Goal: Information Seeking & Learning: Learn about a topic

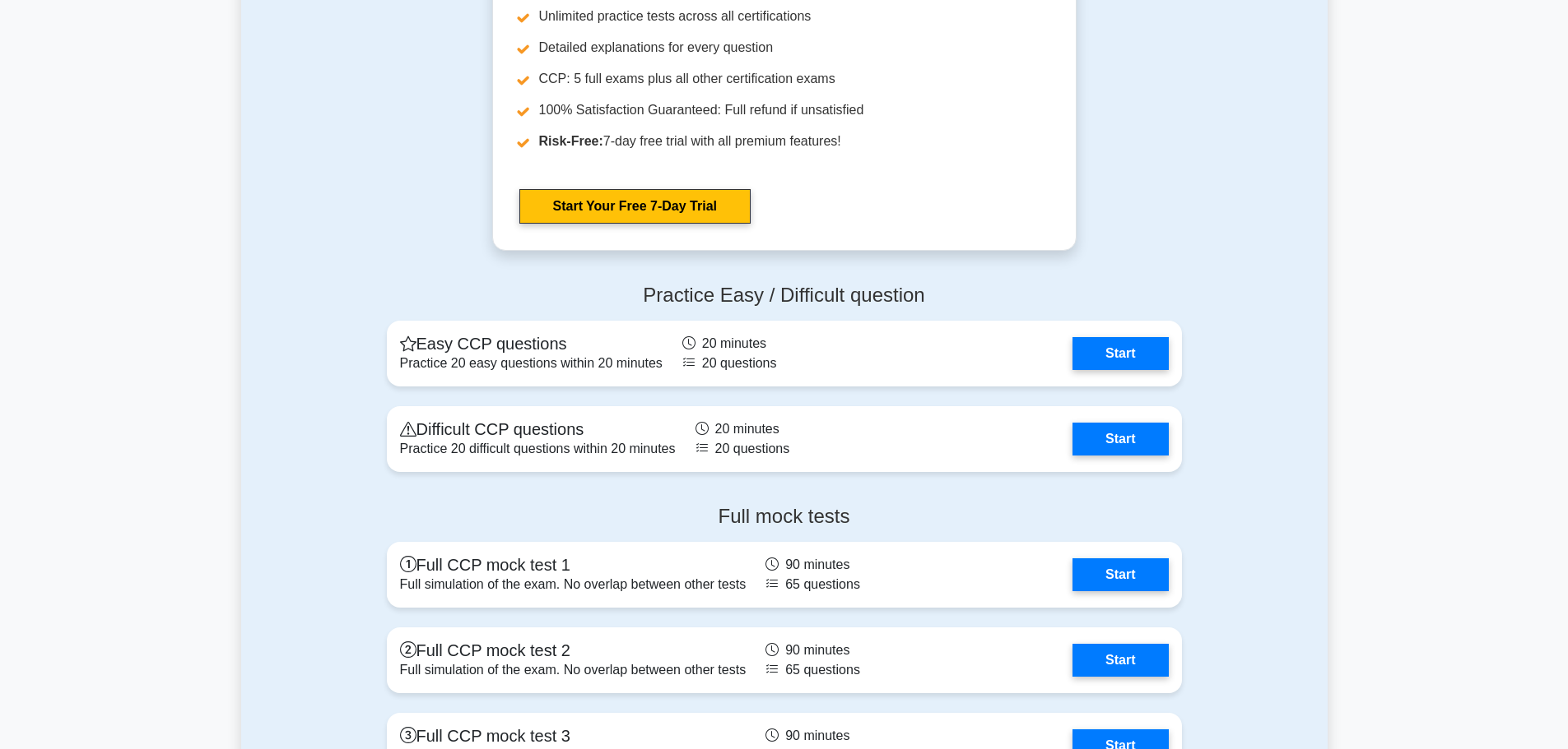
scroll to position [3702, 0]
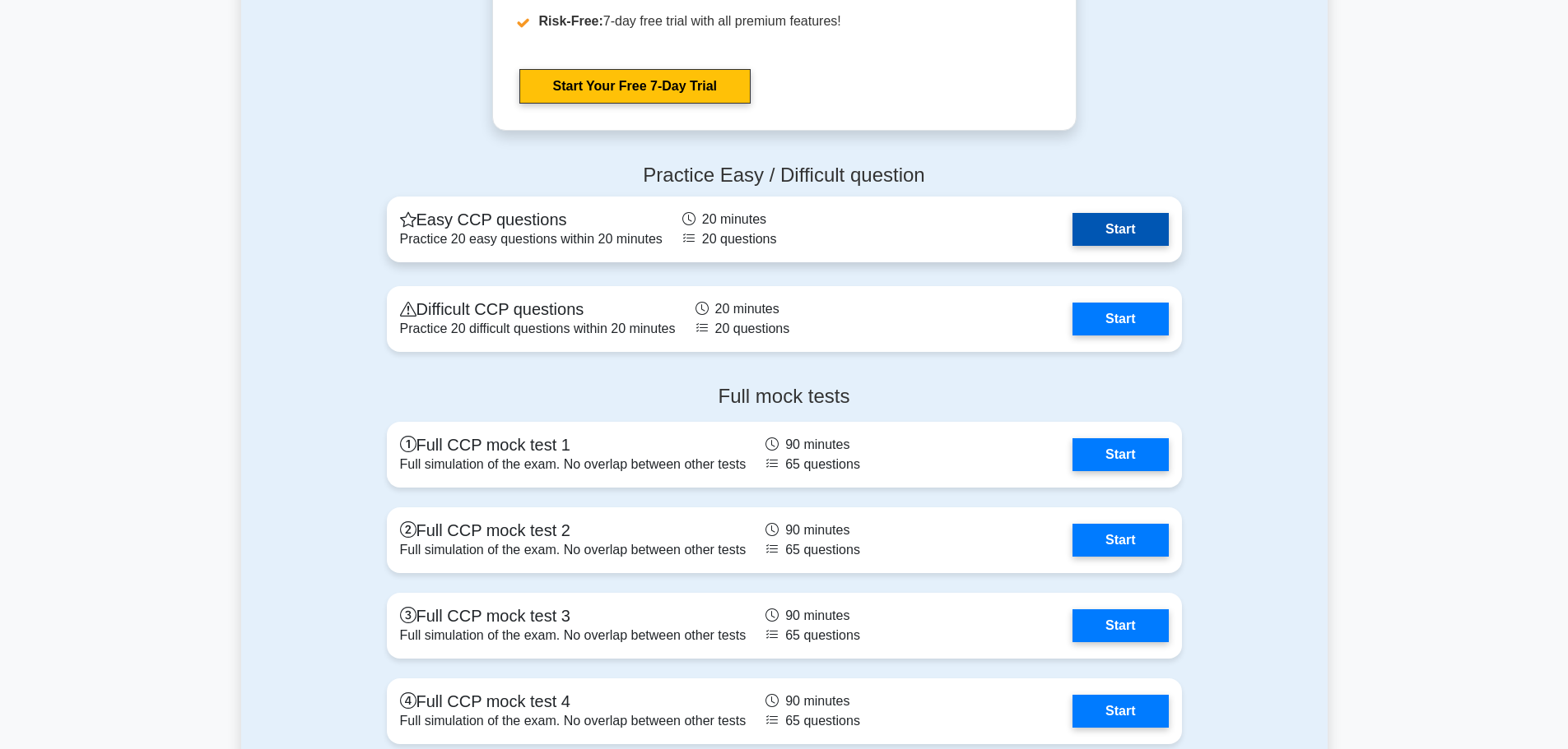
click at [1127, 235] on link "Start" at bounding box center [1119, 229] width 95 height 33
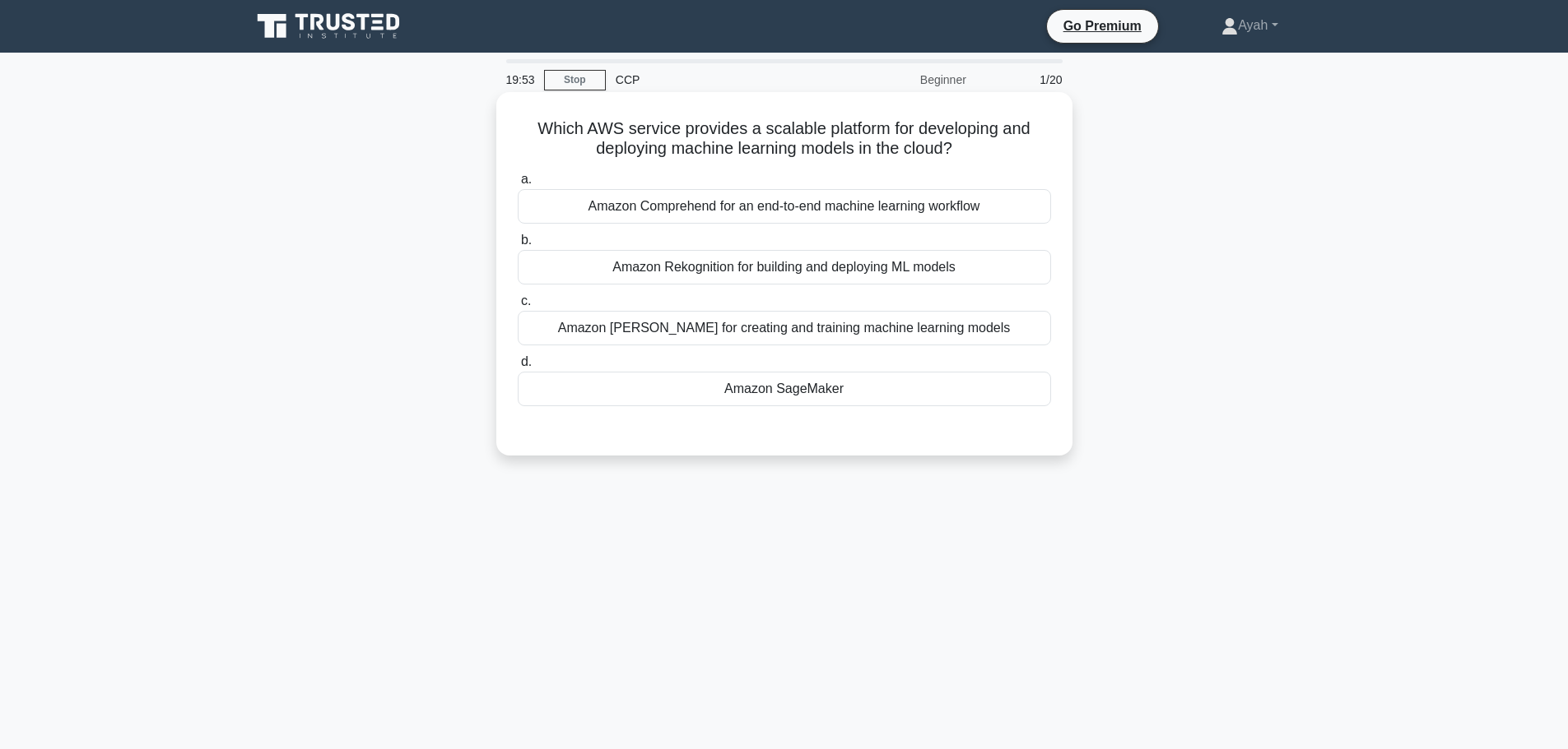
click at [916, 394] on div "Amazon SageMaker" at bounding box center [784, 389] width 534 height 35
click at [518, 368] on input "d. Amazon SageMaker" at bounding box center [518, 361] width 0 height 10
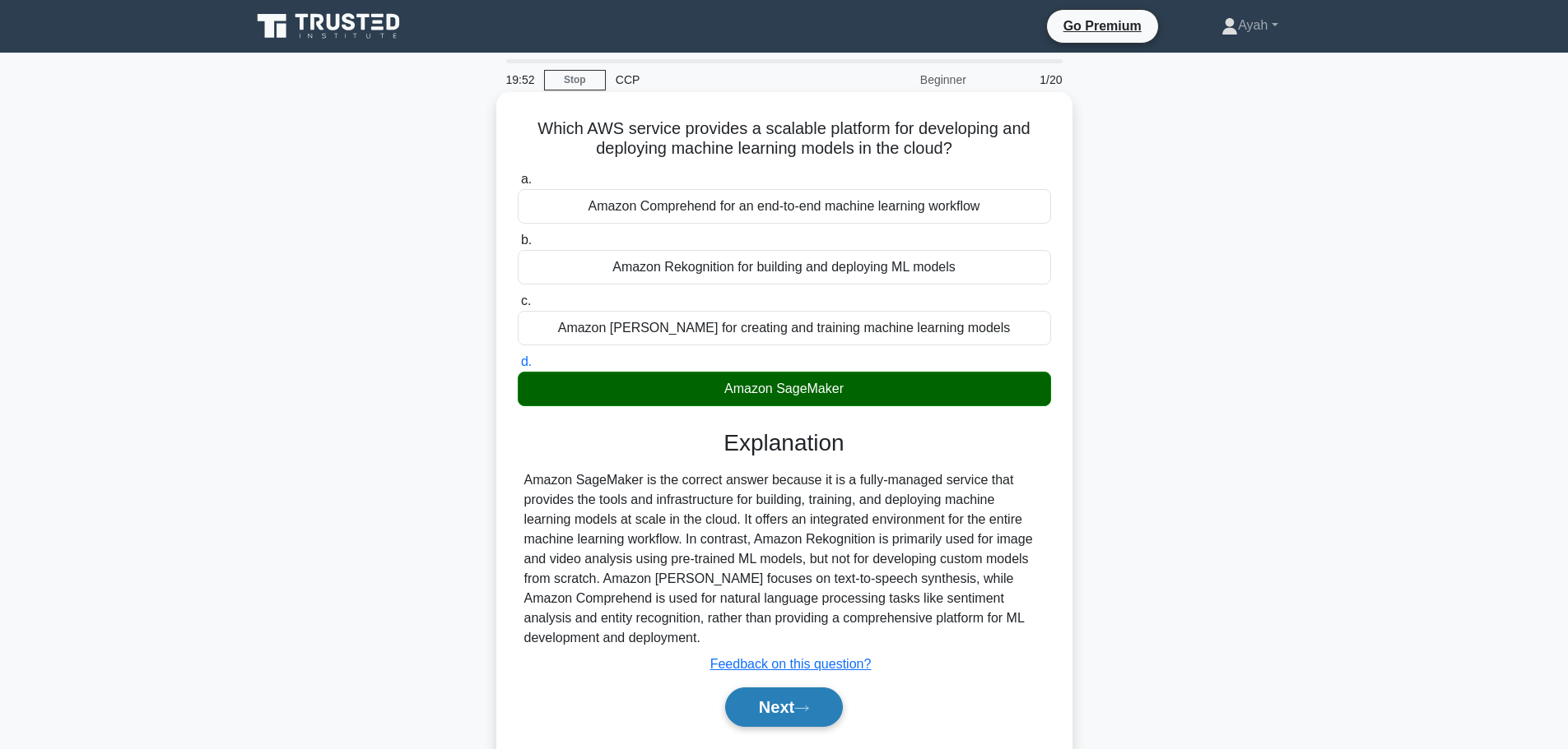
click at [801, 696] on button "Next" at bounding box center [783, 708] width 118 height 40
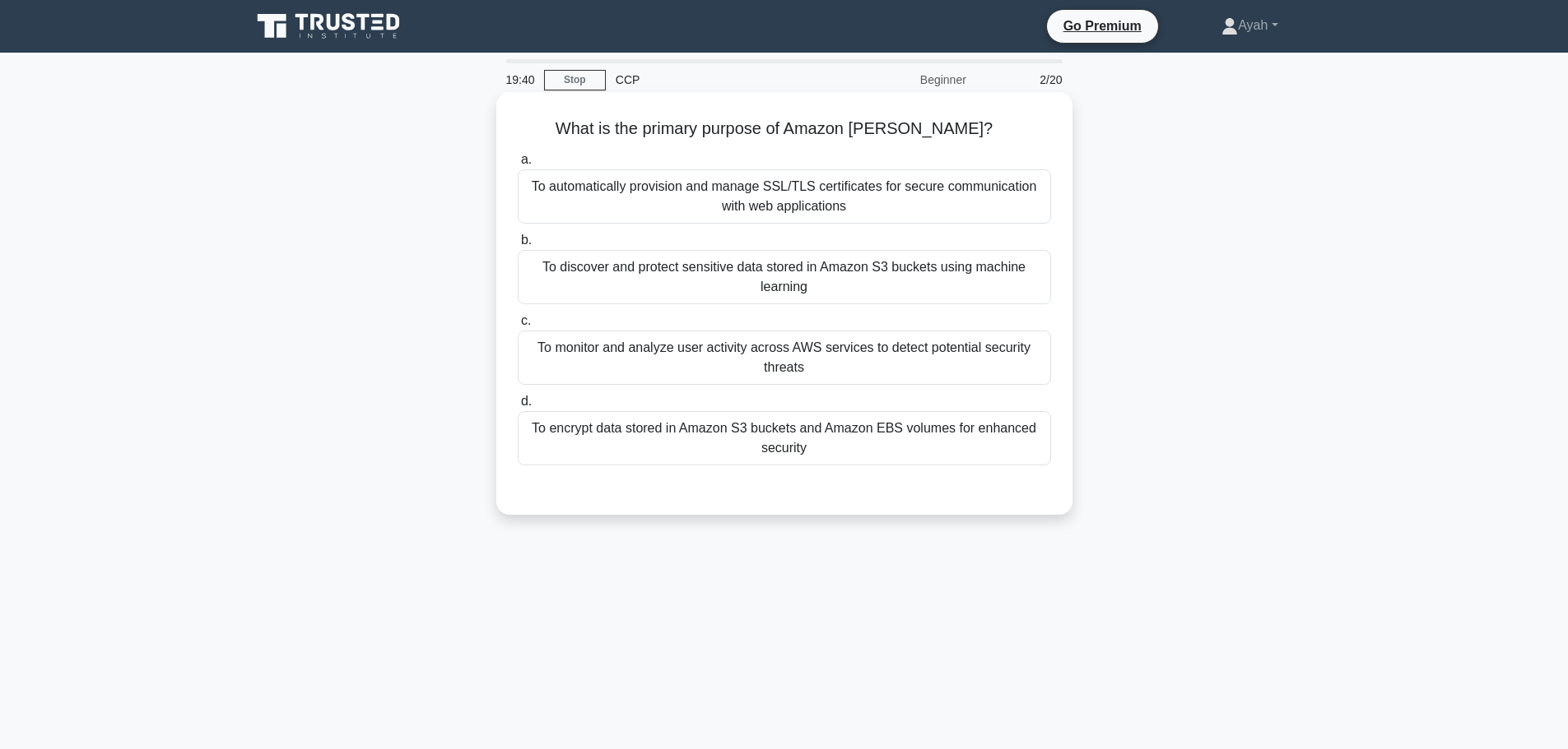
click at [928, 282] on div "To discover and protect sensitive data stored in Amazon S3 buckets using machin…" at bounding box center [784, 278] width 534 height 55
click at [518, 246] on input "b. To discover and protect sensitive data stored in Amazon S3 buckets using mac…" at bounding box center [518, 240] width 0 height 10
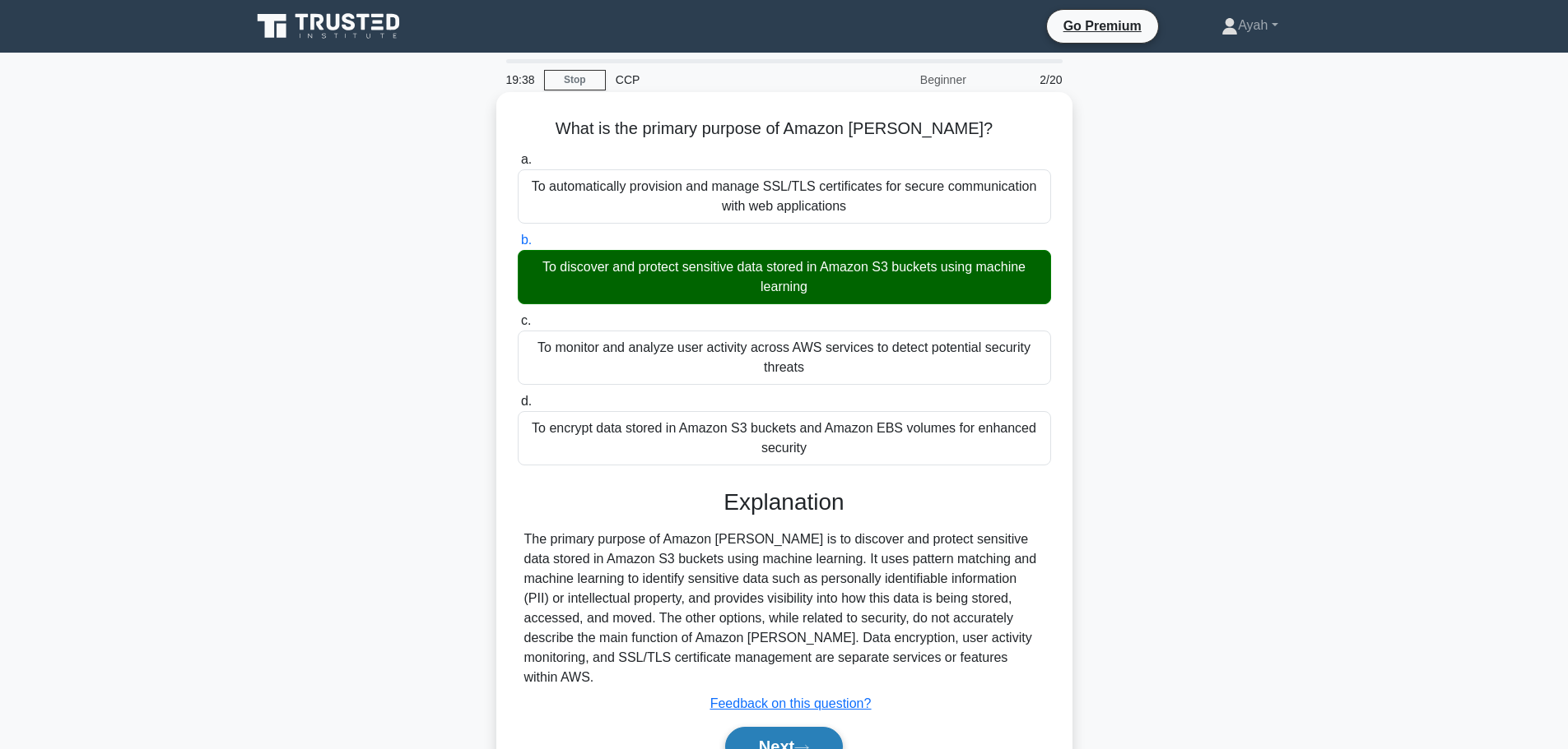
click at [802, 727] on button "Next" at bounding box center [783, 747] width 118 height 40
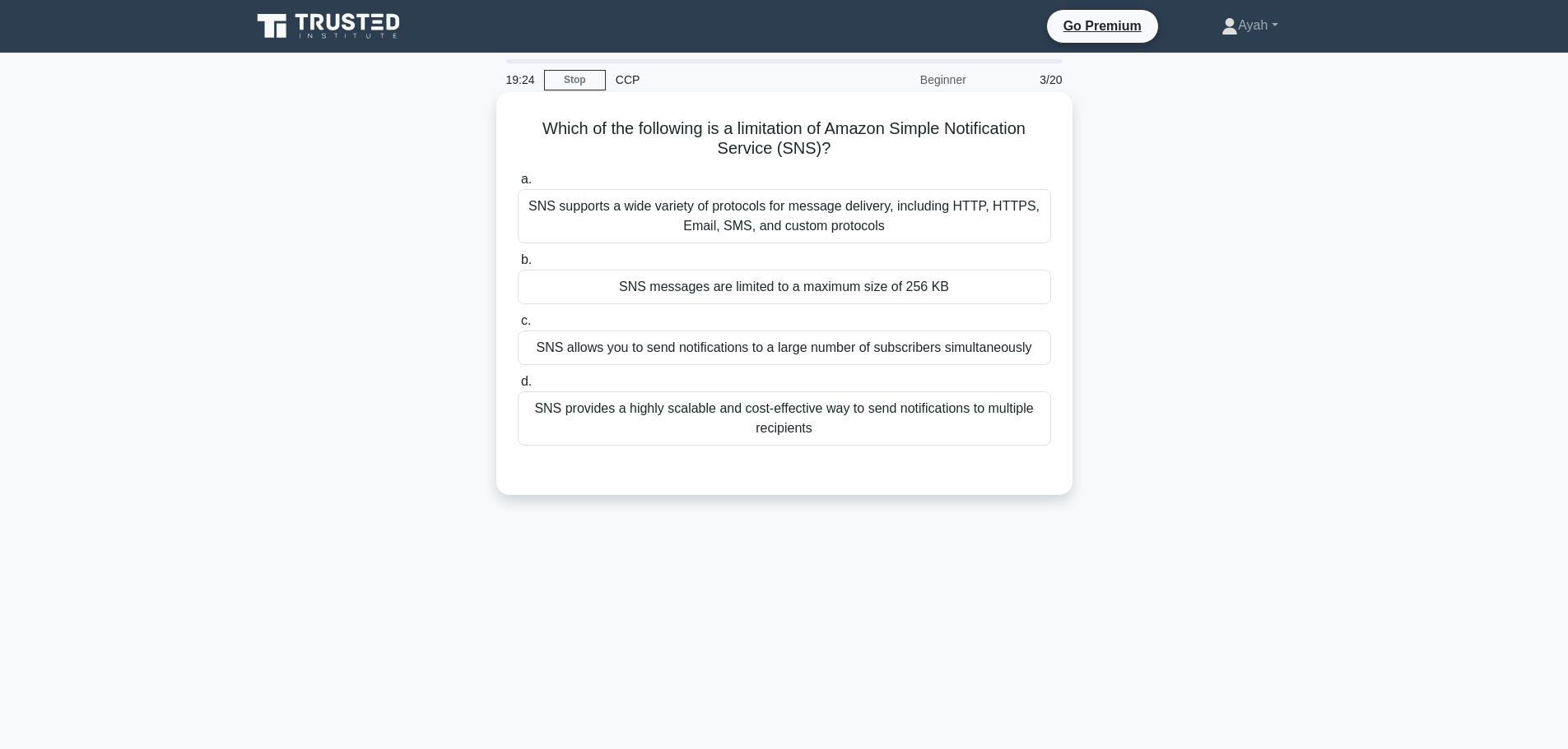
click at [956, 284] on div "SNS messages are limited to a maximum size of 256 KB" at bounding box center [784, 287] width 534 height 35
click at [518, 265] on input "b. SNS messages are limited to a maximum size of 256 KB" at bounding box center [518, 260] width 0 height 10
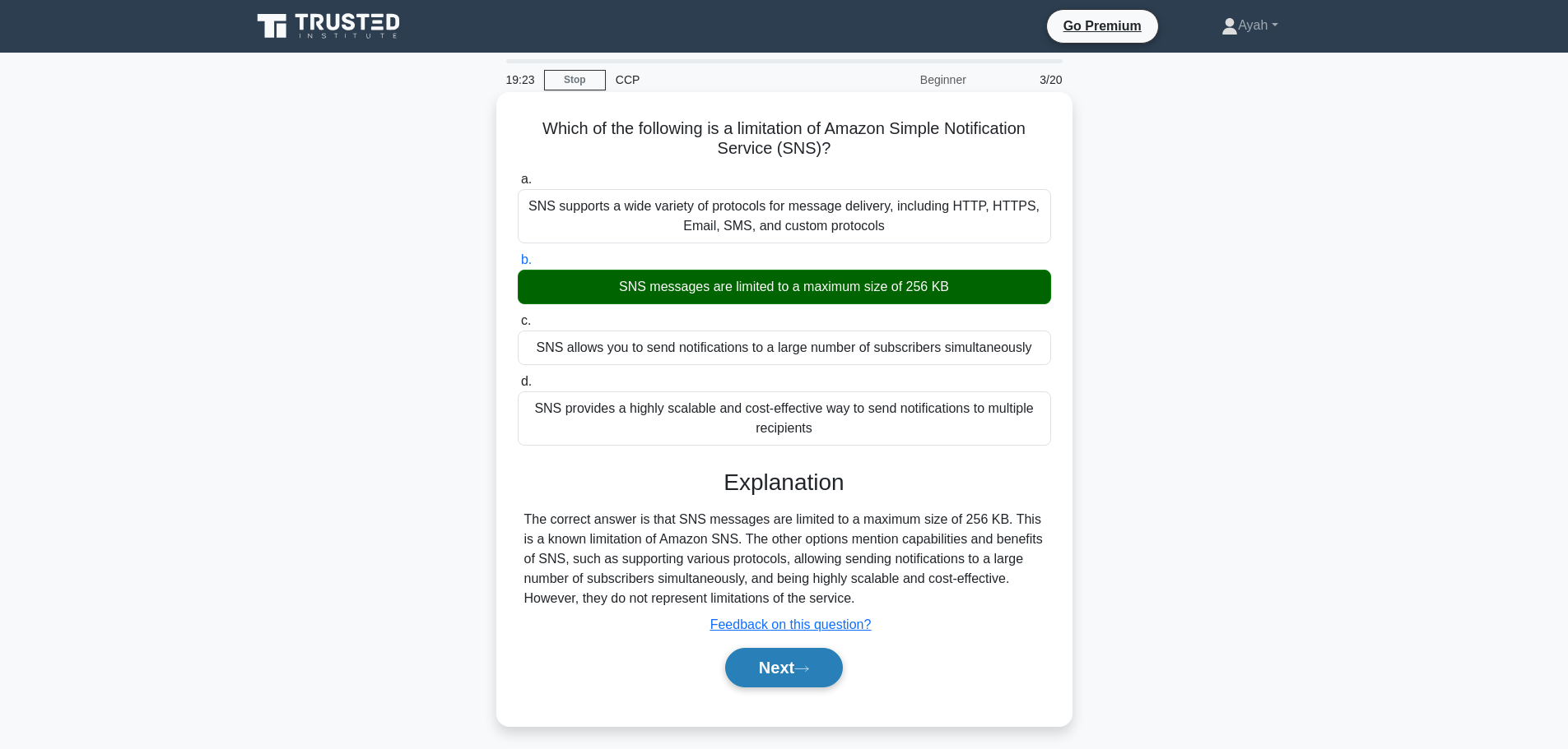
click at [789, 666] on button "Next" at bounding box center [783, 668] width 118 height 40
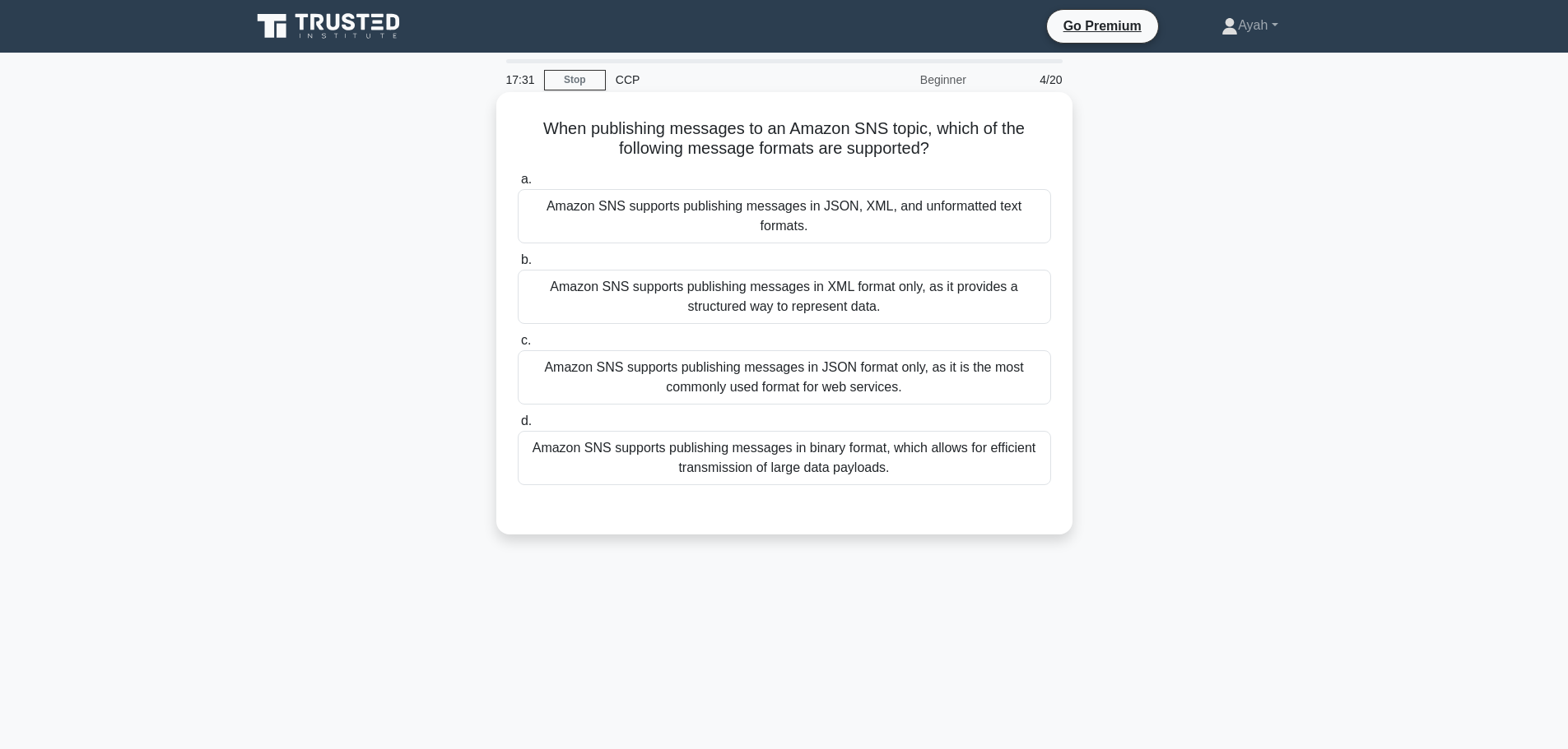
click at [616, 218] on div "Amazon SNS supports publishing messages in JSON, XML, and unformatted text form…" at bounding box center [784, 216] width 534 height 55
click at [518, 185] on input "a. Amazon SNS supports publishing messages in JSON, XML, and unformatted text f…" at bounding box center [518, 179] width 0 height 10
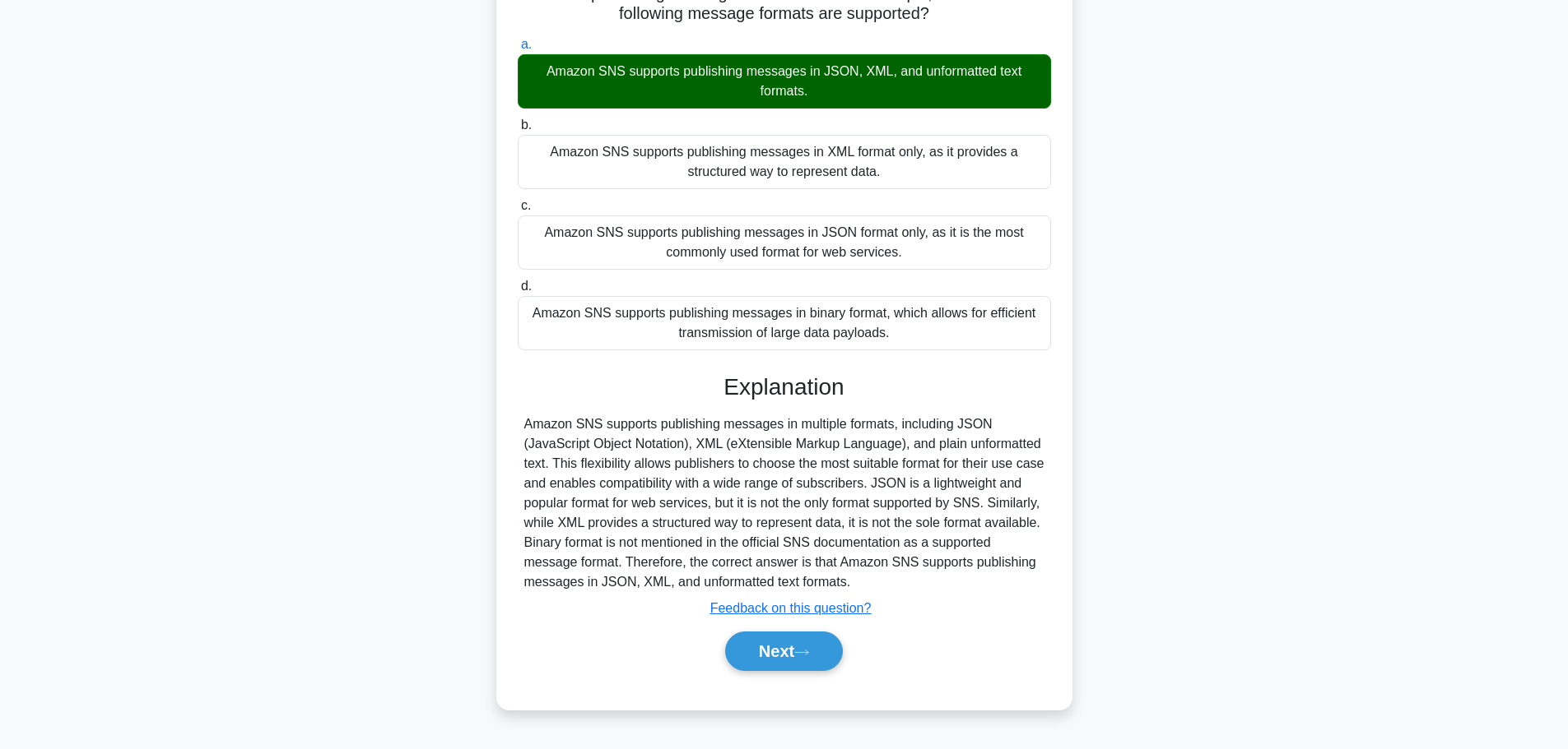
scroll to position [139, 0]
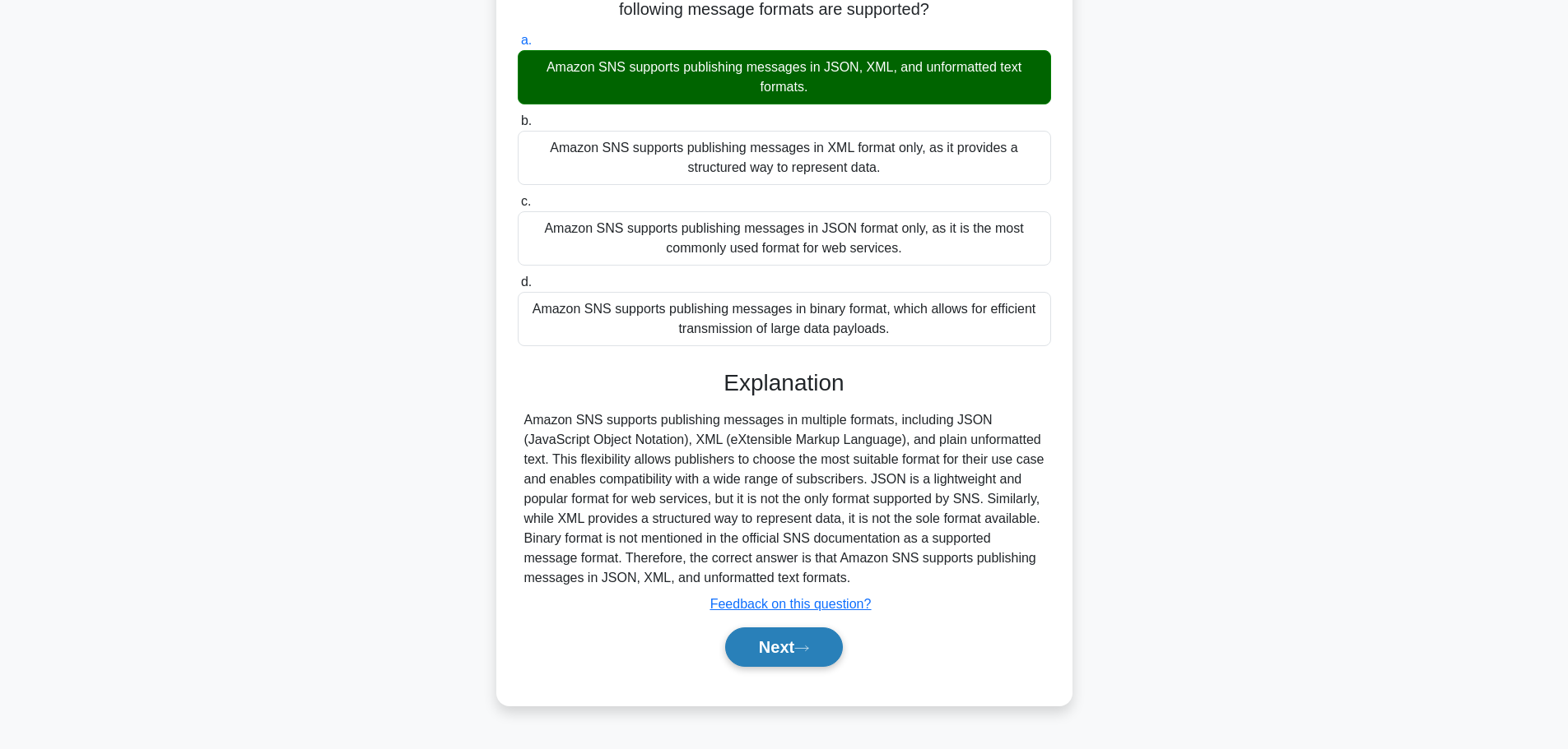
click at [831, 646] on button "Next" at bounding box center [783, 647] width 118 height 40
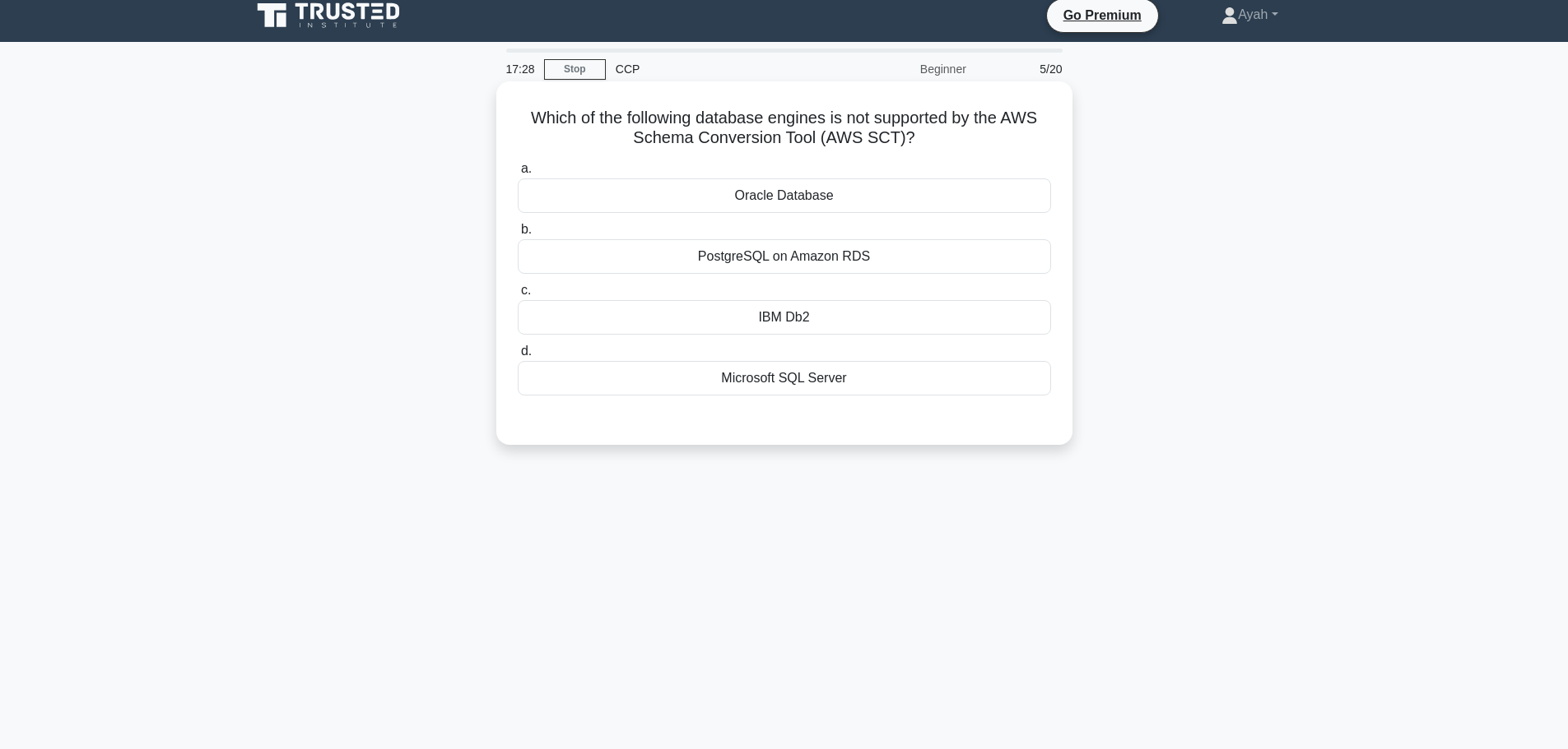
scroll to position [0, 0]
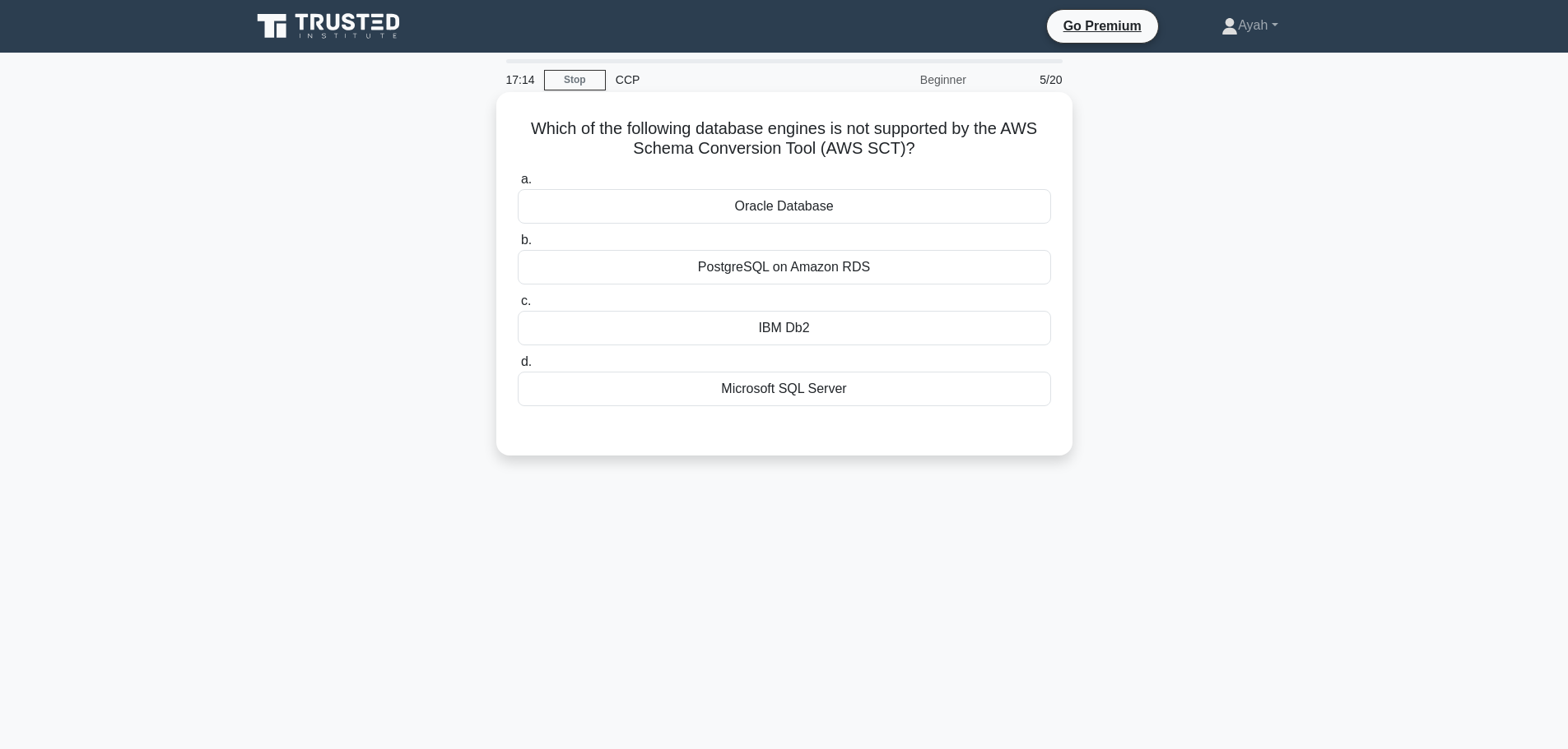
click at [785, 333] on div "IBM Db2" at bounding box center [784, 327] width 534 height 35
click at [518, 307] on input "c. IBM Db2" at bounding box center [518, 301] width 0 height 10
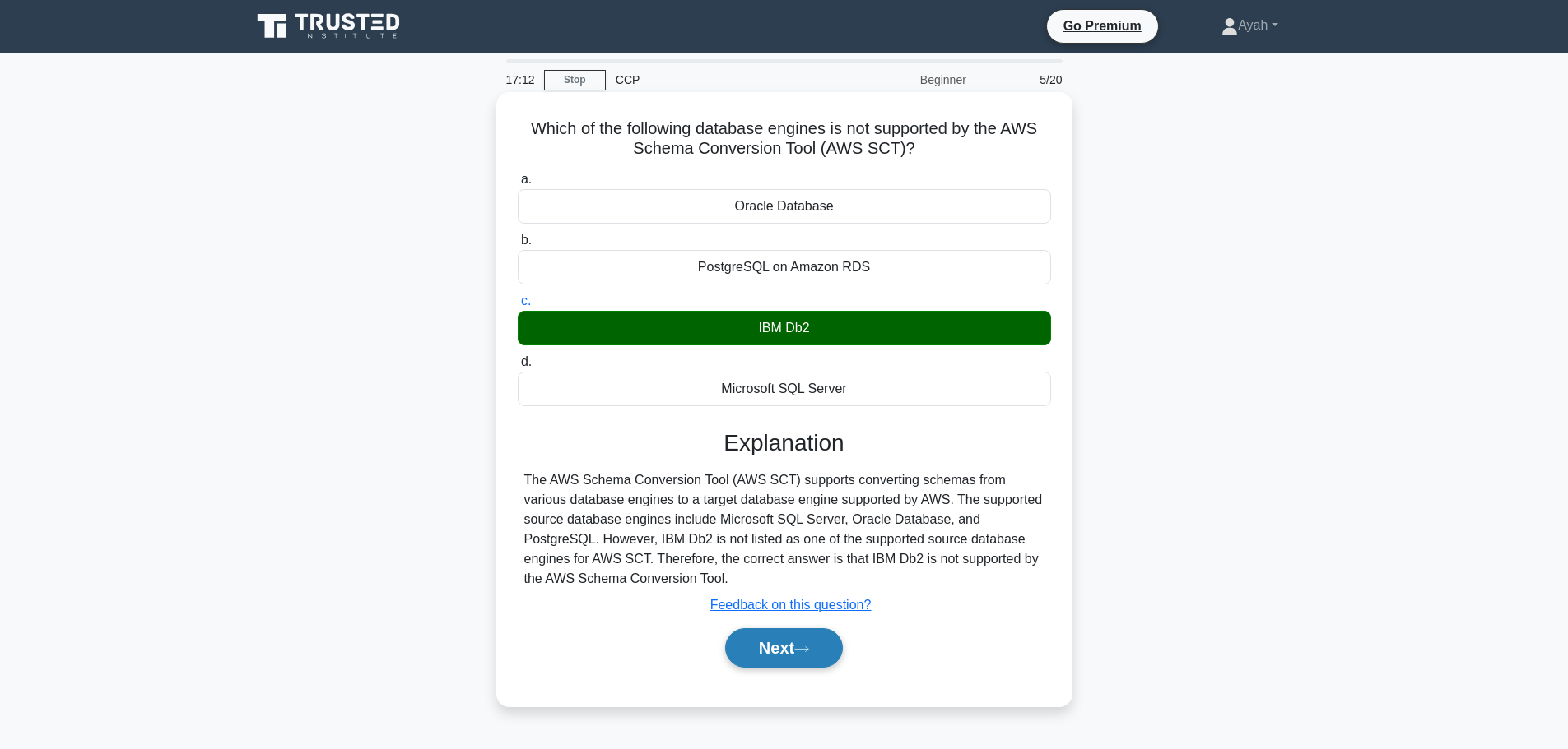
click at [835, 659] on button "Next" at bounding box center [783, 648] width 118 height 40
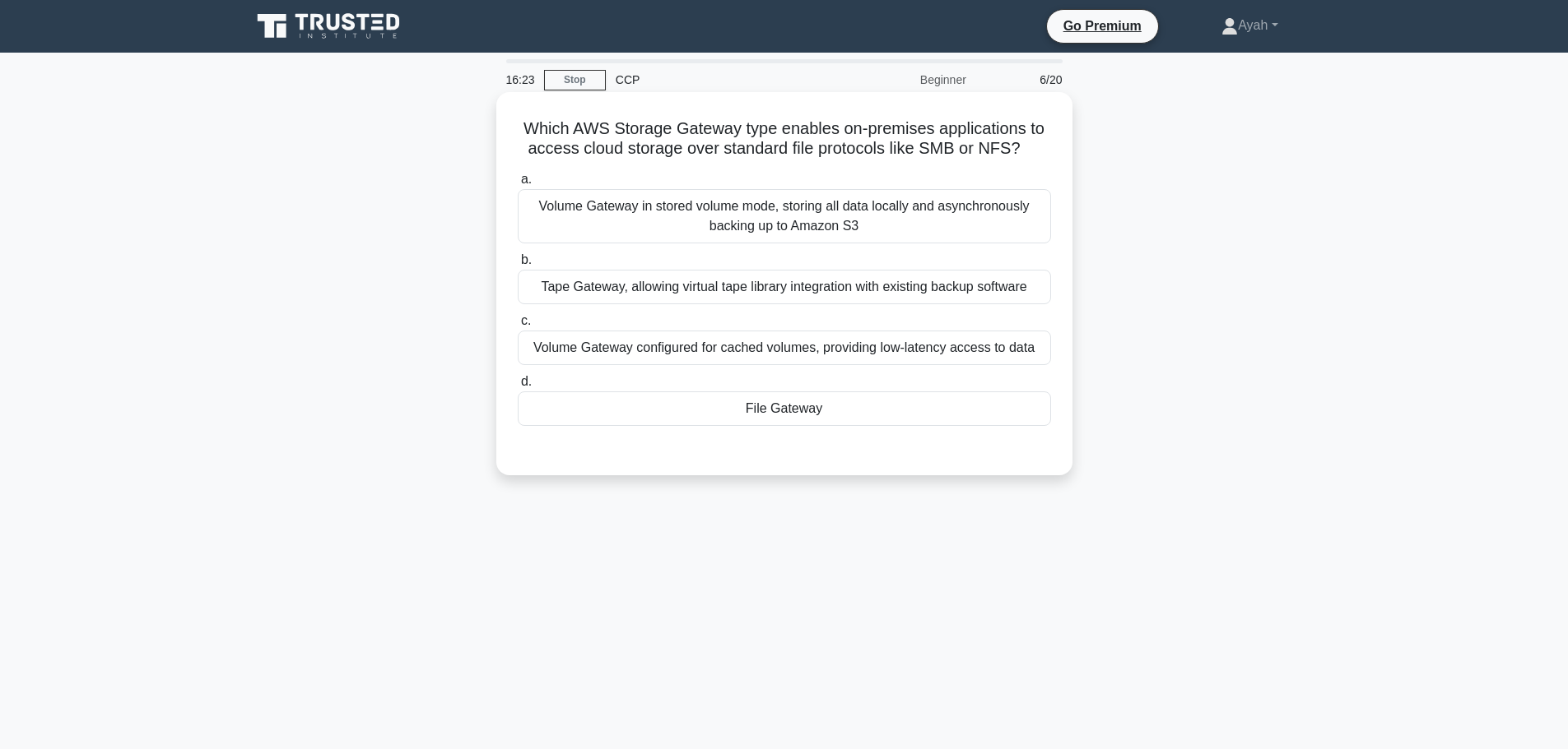
click at [717, 228] on div "Volume Gateway in stored volume mode, storing all data locally and asynchronous…" at bounding box center [784, 216] width 534 height 55
click at [518, 185] on input "a. Volume Gateway in stored volume mode, storing all data locally and asynchron…" at bounding box center [518, 179] width 0 height 10
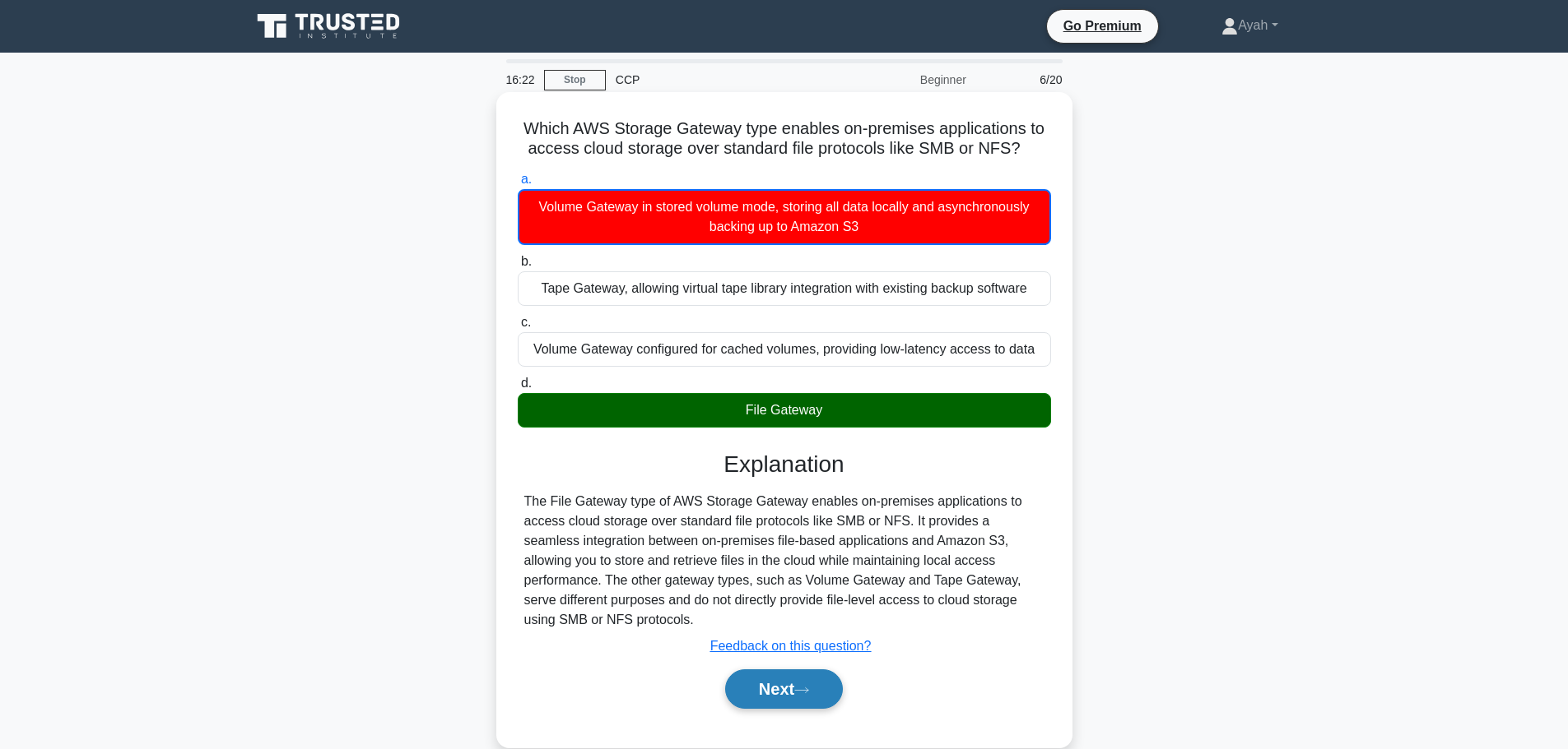
click at [802, 682] on button "Next" at bounding box center [783, 690] width 118 height 40
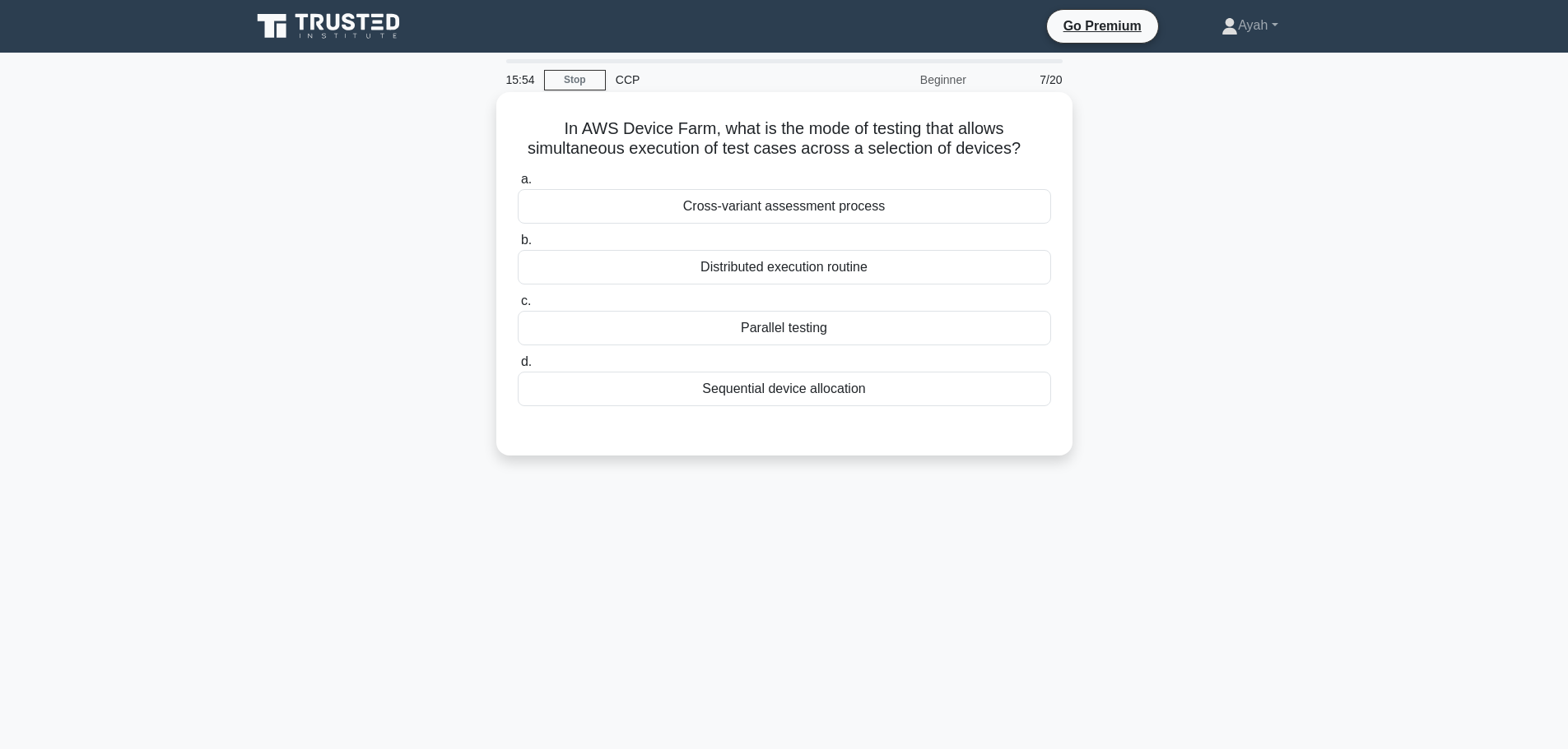
click at [765, 333] on div "Parallel testing" at bounding box center [784, 327] width 534 height 35
click at [518, 307] on input "c. Parallel testing" at bounding box center [518, 301] width 0 height 10
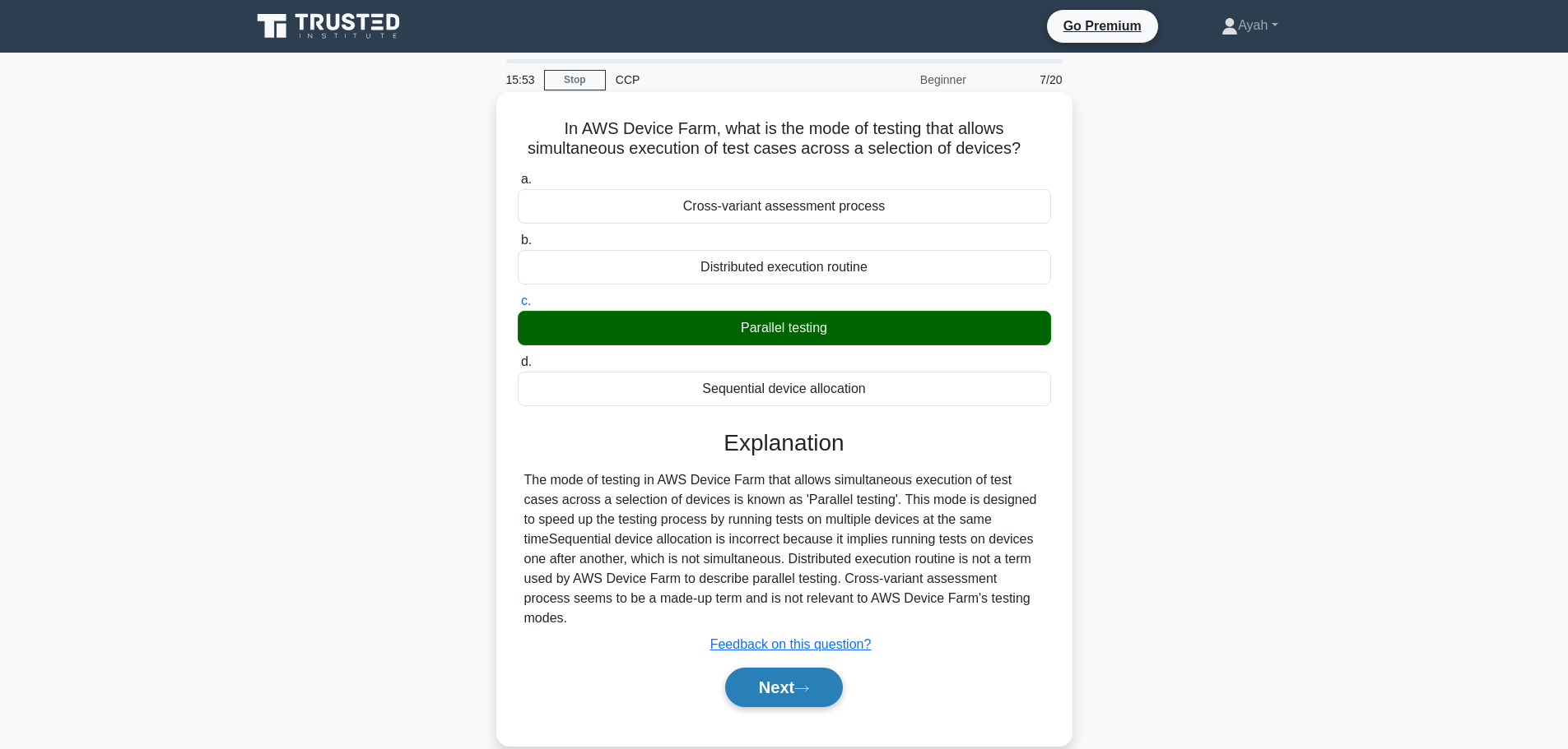
click at [782, 668] on button "Next" at bounding box center [783, 688] width 118 height 40
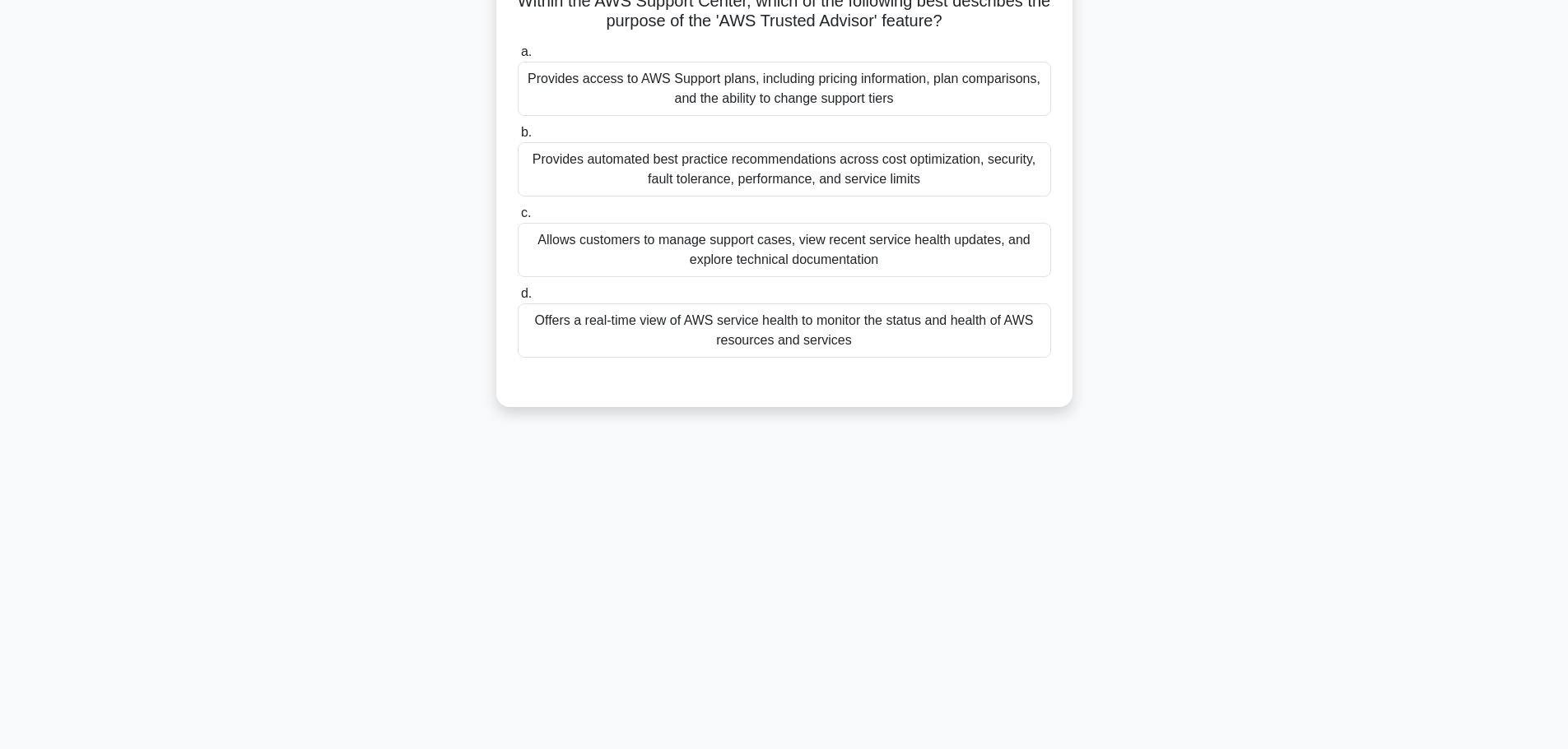
scroll to position [139, 0]
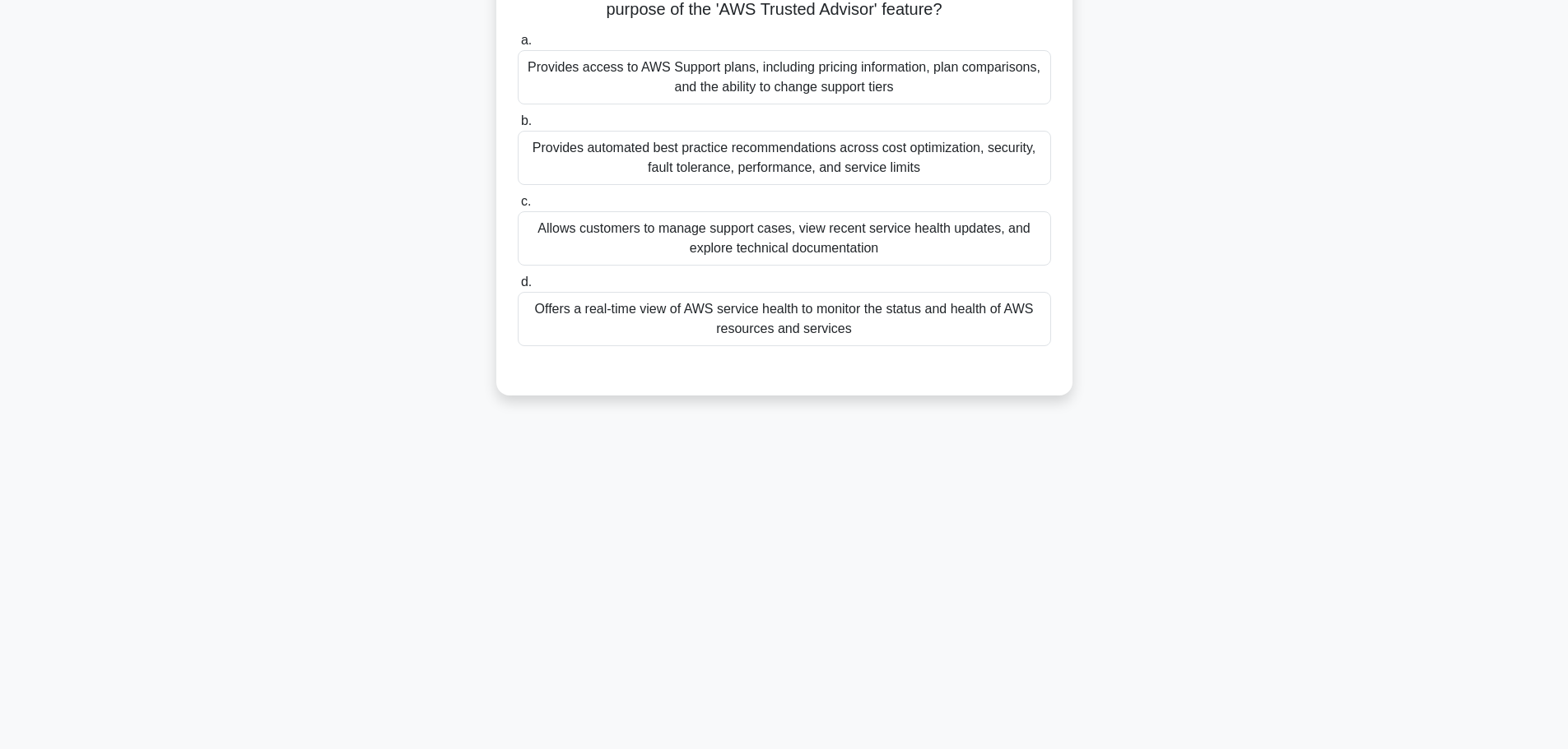
click at [851, 167] on div "Provides automated best practice recommendations across cost optimization, secu…" at bounding box center [784, 158] width 534 height 55
click at [518, 127] on input "b. Provides automated best practice recommendations across cost optimization, s…" at bounding box center [518, 120] width 0 height 10
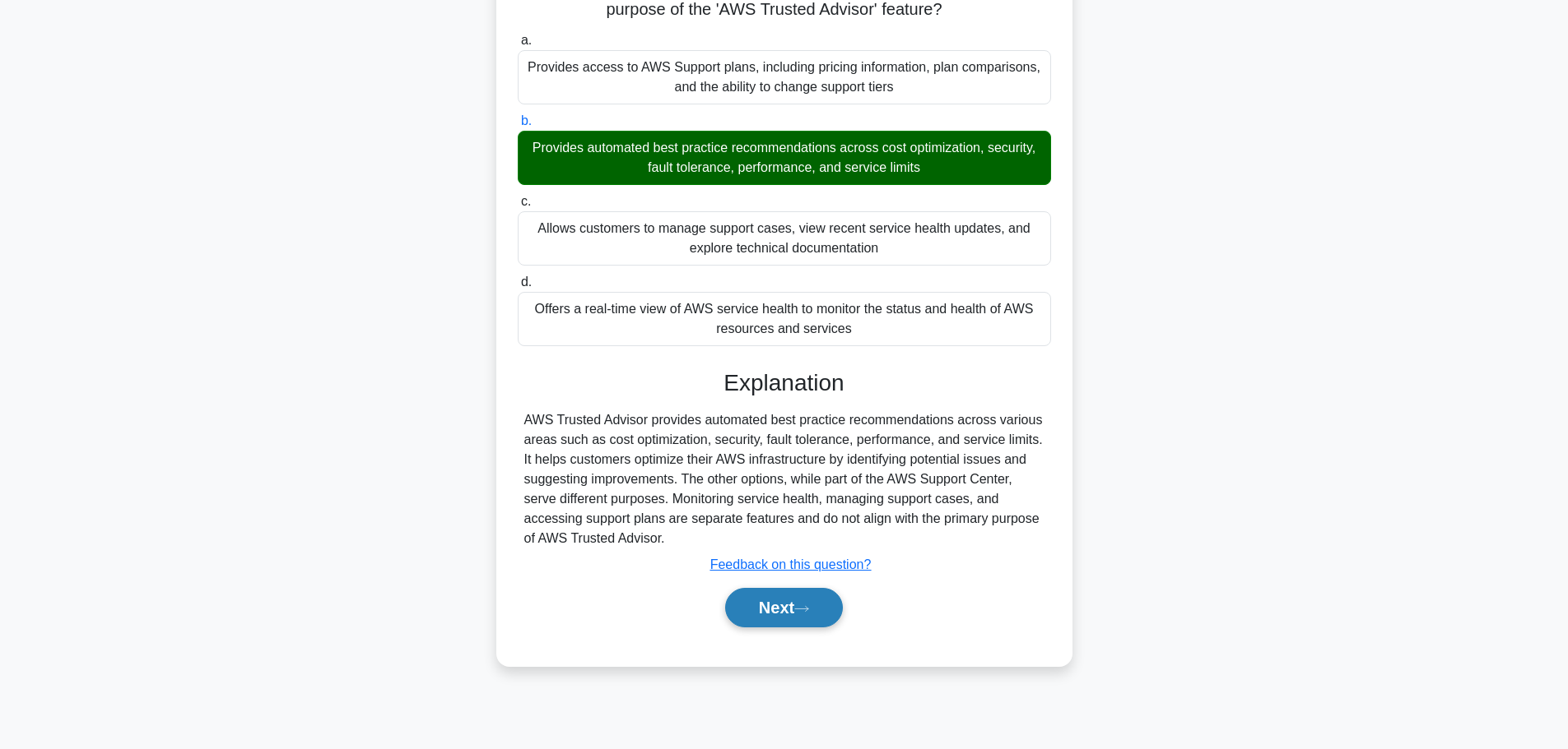
click at [808, 605] on icon at bounding box center [802, 610] width 15 height 9
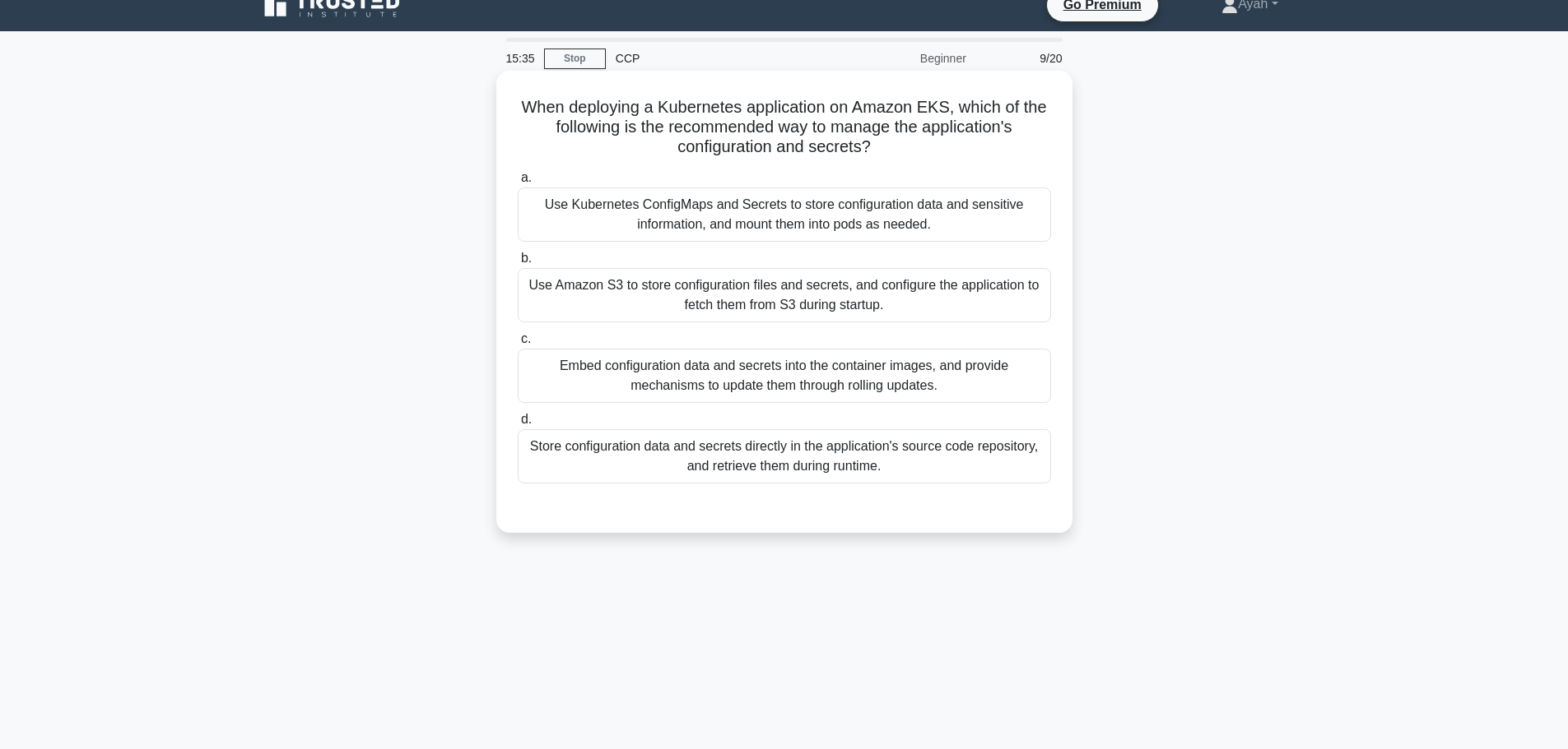
scroll to position [0, 0]
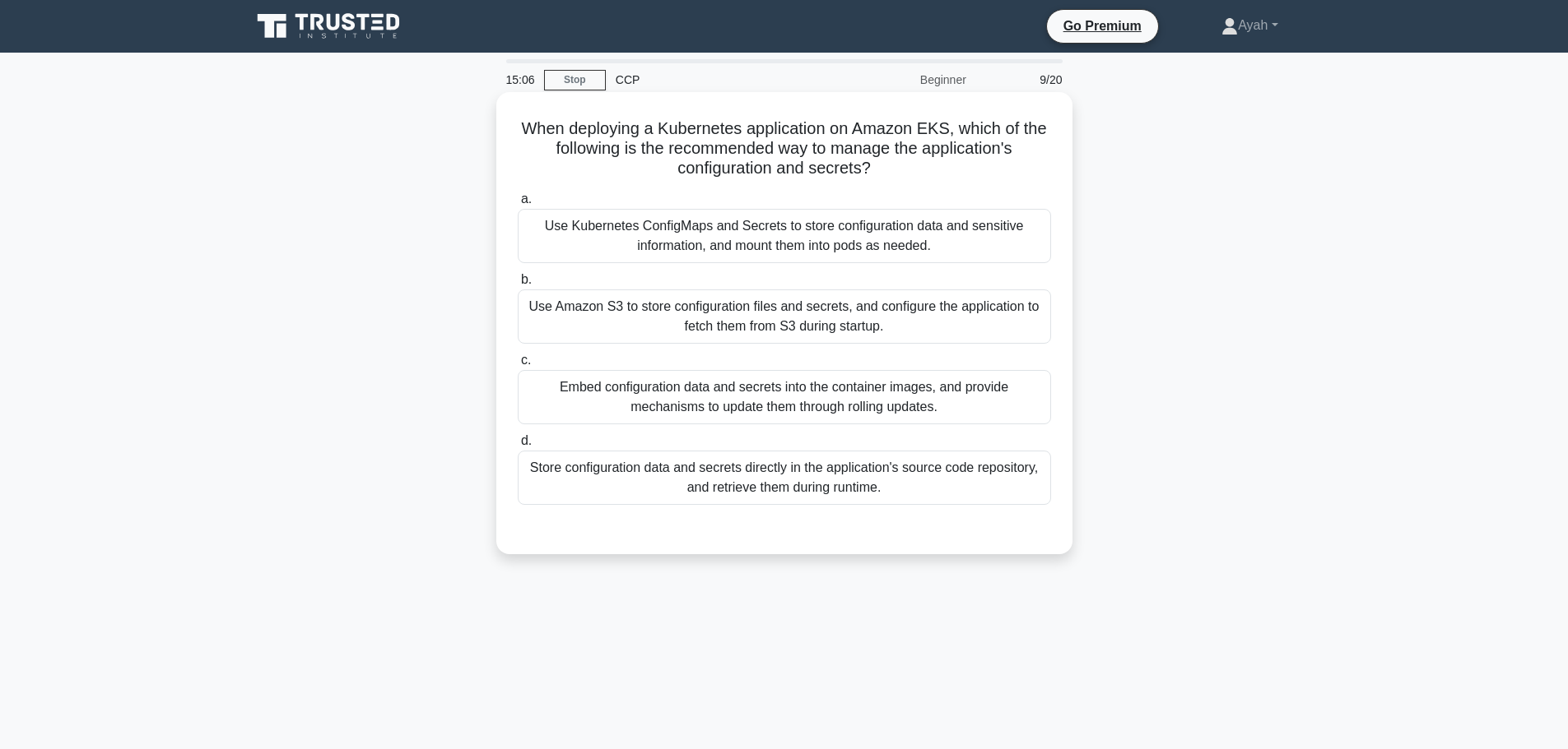
click at [602, 243] on div "Use Kubernetes ConfigMaps and Secrets to store configuration data and sensitive…" at bounding box center [784, 236] width 534 height 55
click at [518, 205] on input "a. Use Kubernetes ConfigMaps and Secrets to store configuration data and sensit…" at bounding box center [518, 199] width 0 height 10
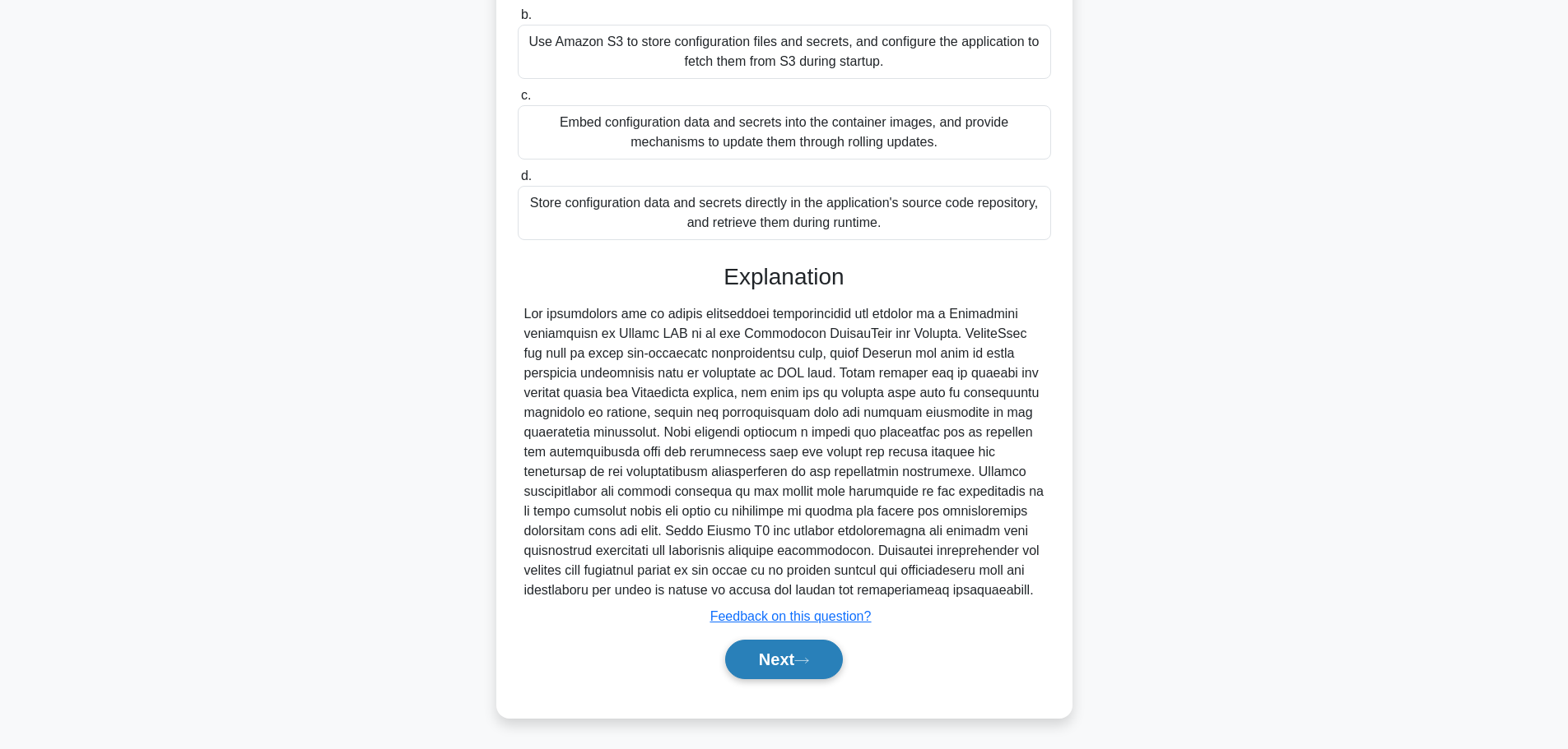
click at [821, 647] on button "Next" at bounding box center [783, 660] width 118 height 40
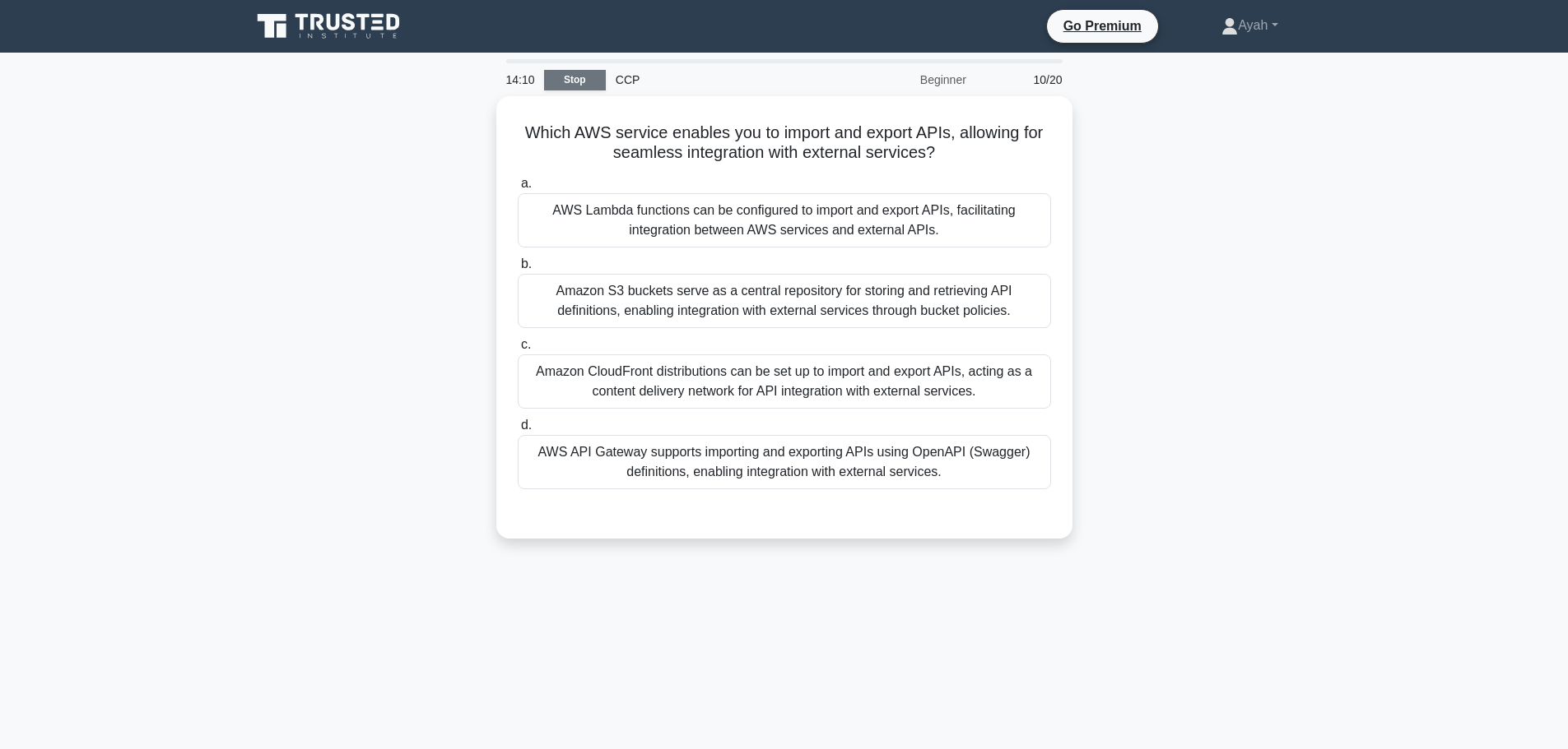
click at [557, 83] on link "Stop" at bounding box center [575, 80] width 62 height 21
